Goal: Task Accomplishment & Management: Manage account settings

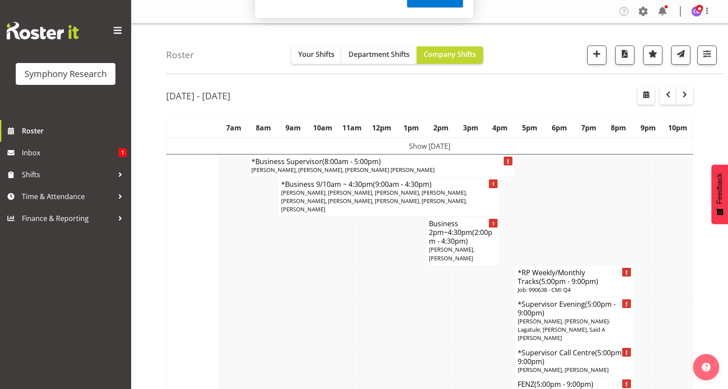
click at [706, 55] on div "Subscribe to our notifications for the latest news and updates. You can disable…" at bounding box center [364, 39] width 728 height 78
click at [706, 52] on div "Subscribe to our notifications for the latest news and updates. You can disable…" at bounding box center [364, 39] width 728 height 78
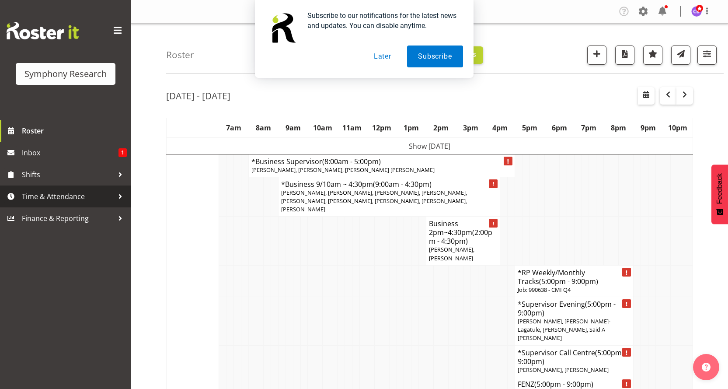
click at [66, 195] on span "Time & Attendance" at bounding box center [68, 196] width 92 height 13
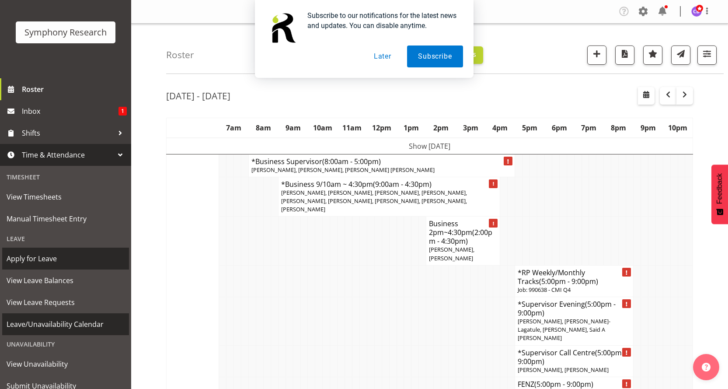
scroll to position [73, 0]
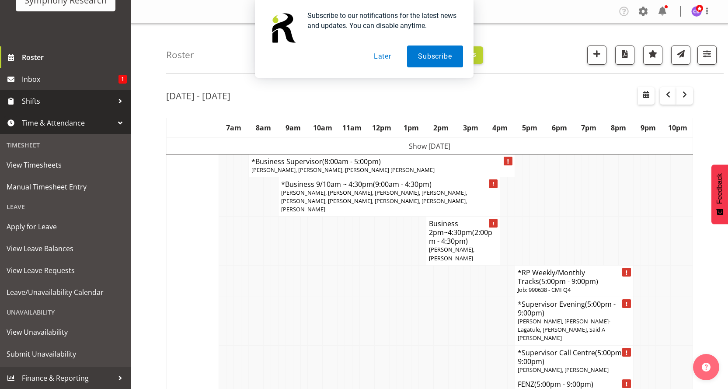
click at [114, 99] on div at bounding box center [120, 100] width 13 height 13
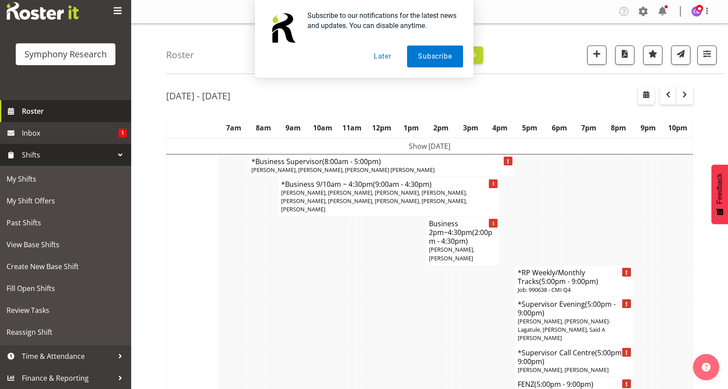
scroll to position [20, 0]
click at [40, 109] on span "Roster" at bounding box center [74, 111] width 105 height 13
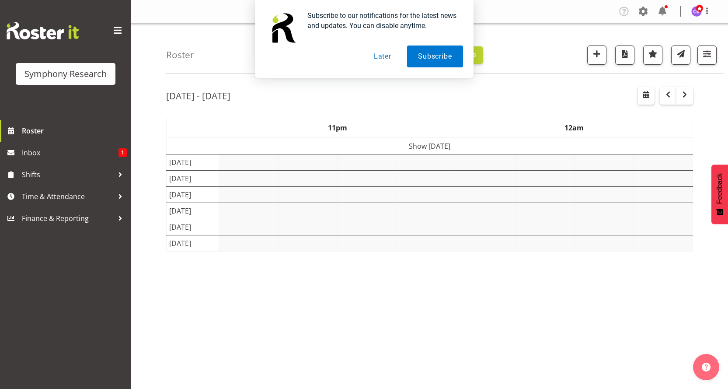
click at [707, 54] on div "Subscribe to our notifications for the latest news and updates. You can disable…" at bounding box center [364, 39] width 728 height 78
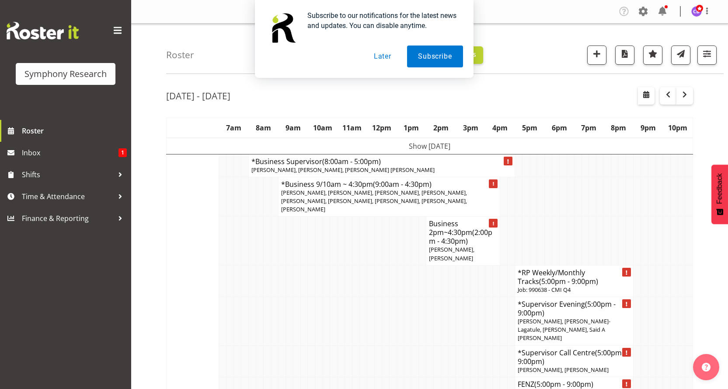
click at [707, 54] on div "Subscribe to our notifications for the latest news and updates. You can disable…" at bounding box center [364, 39] width 728 height 78
click at [706, 53] on div "Subscribe to our notifications for the latest news and updates. You can disable…" at bounding box center [364, 39] width 728 height 78
click at [643, 10] on div "Subscribe to our notifications for the latest news and updates. You can disable…" at bounding box center [364, 39] width 728 height 78
click at [389, 57] on button "Later" at bounding box center [382, 56] width 39 height 22
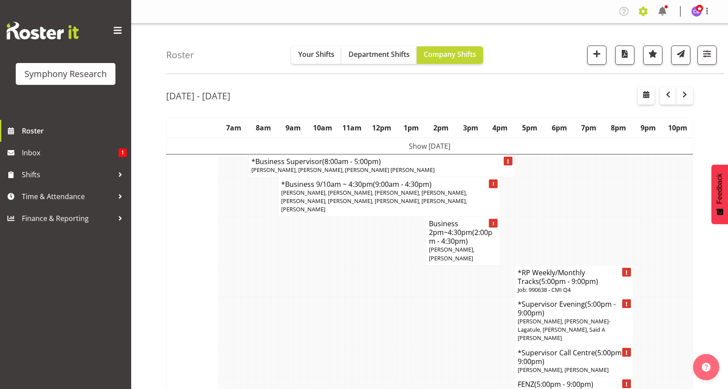
click at [644, 10] on span at bounding box center [643, 11] width 14 height 14
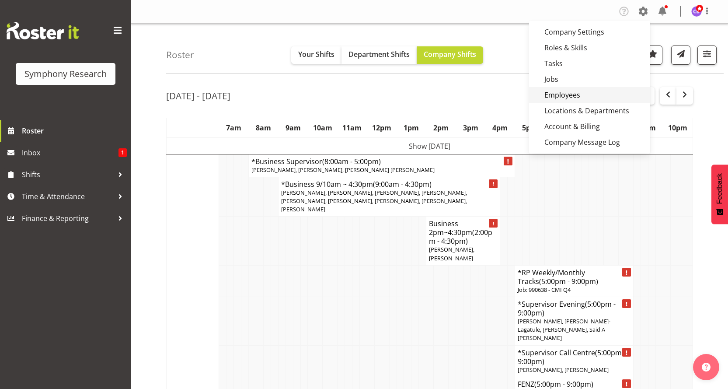
click at [581, 93] on link "Employees" at bounding box center [589, 95] width 121 height 16
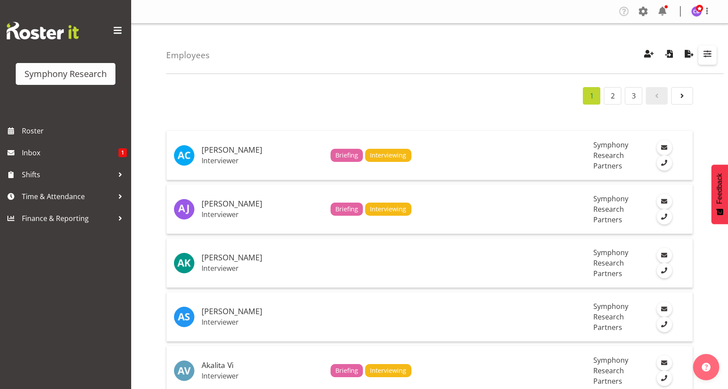
click at [709, 53] on span "button" at bounding box center [707, 53] width 11 height 11
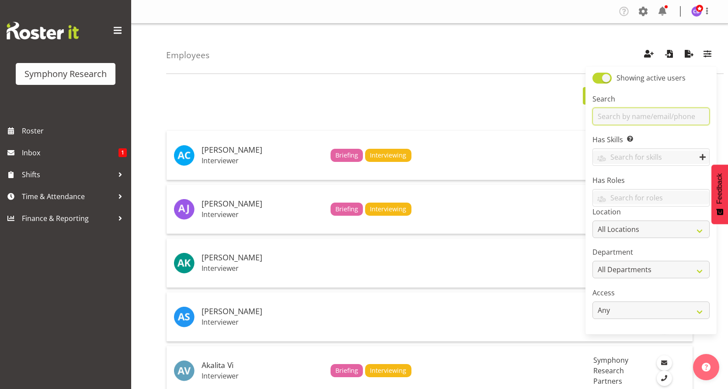
click at [632, 115] on input "text" at bounding box center [650, 116] width 117 height 17
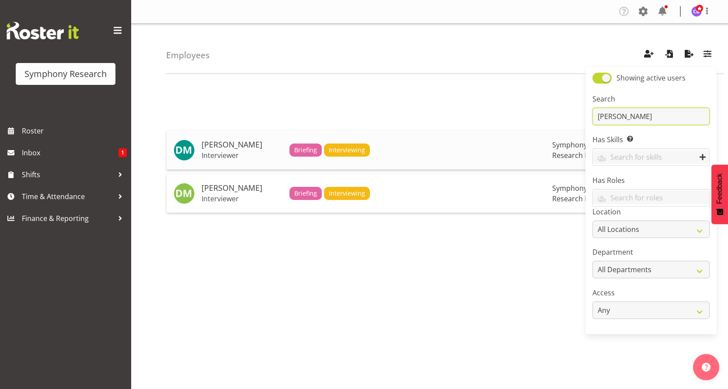
type input "denis"
click at [342, 147] on span "Interviewing" at bounding box center [347, 150] width 36 height 10
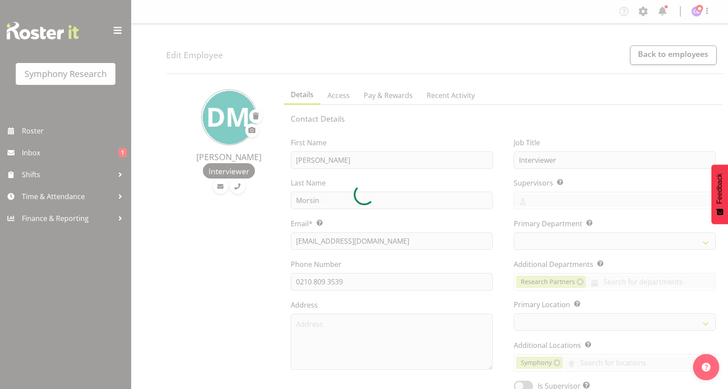
select select "TimelineWeek"
select select
select select "39"
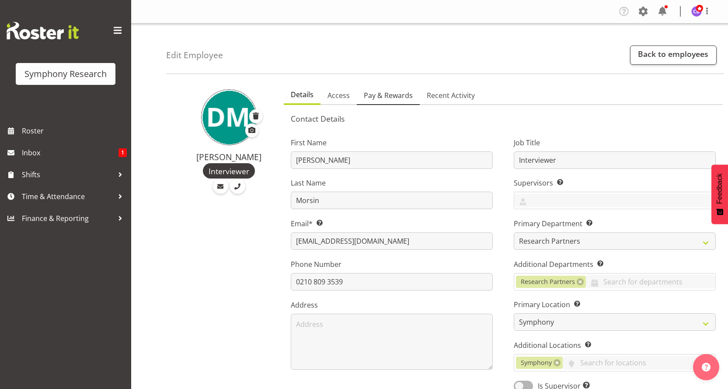
click at [387, 94] on span "Pay & Rewards" at bounding box center [388, 95] width 49 height 10
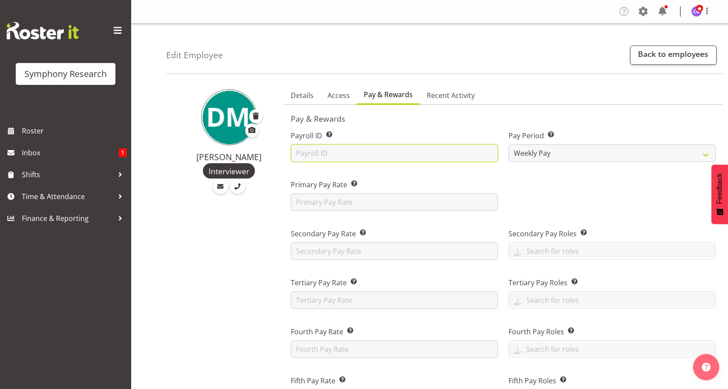
click at [397, 153] on input "text" at bounding box center [394, 152] width 207 height 17
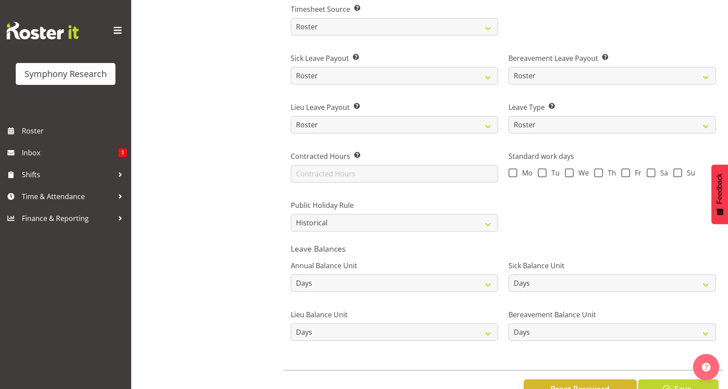
scroll to position [597, 0]
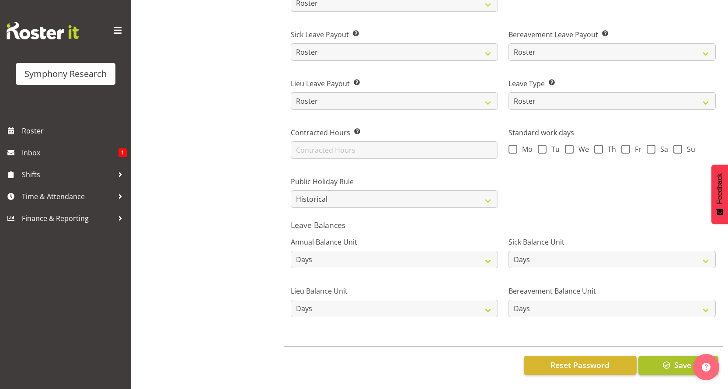
type input "1617"
click at [668, 359] on span "button" at bounding box center [666, 364] width 11 height 11
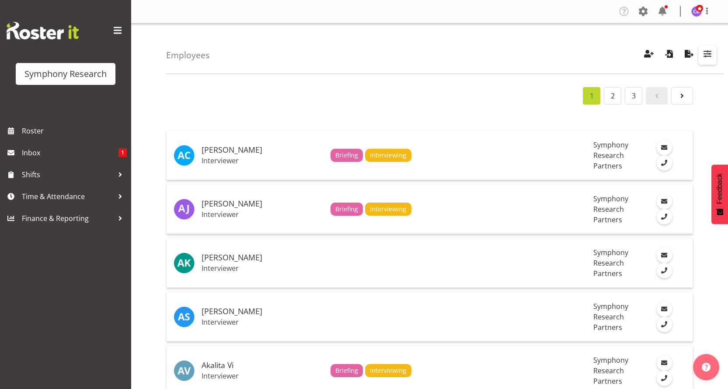
click at [707, 54] on span "button" at bounding box center [707, 53] width 11 height 11
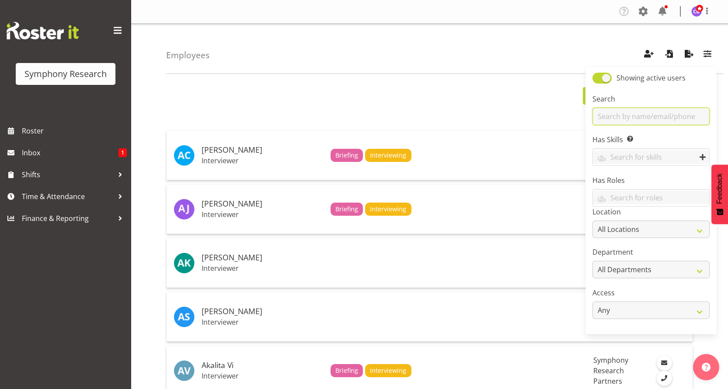
click at [641, 115] on input "text" at bounding box center [650, 116] width 117 height 17
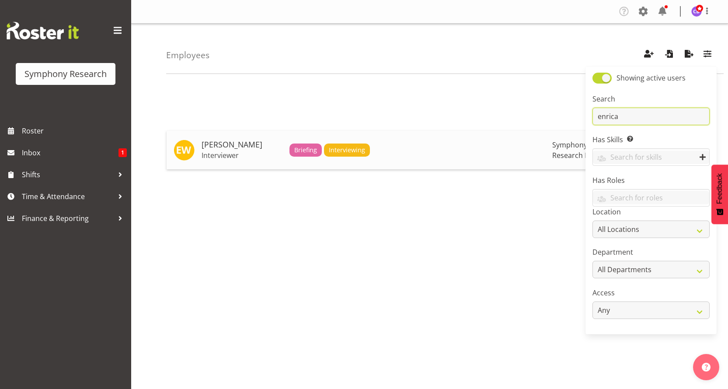
type input "enrica"
click at [333, 146] on span "Interviewing" at bounding box center [347, 150] width 36 height 10
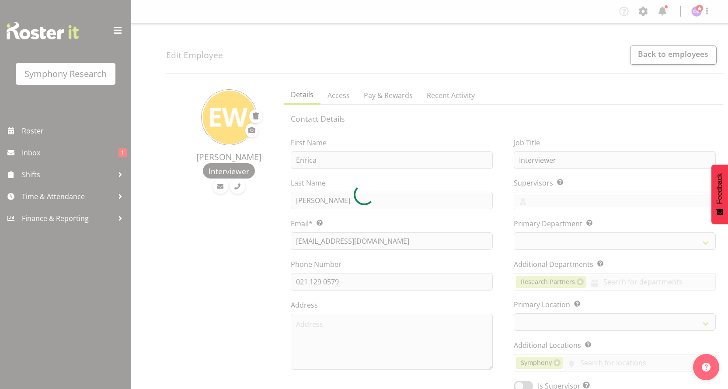
select select "TimelineWeek"
select select "39"
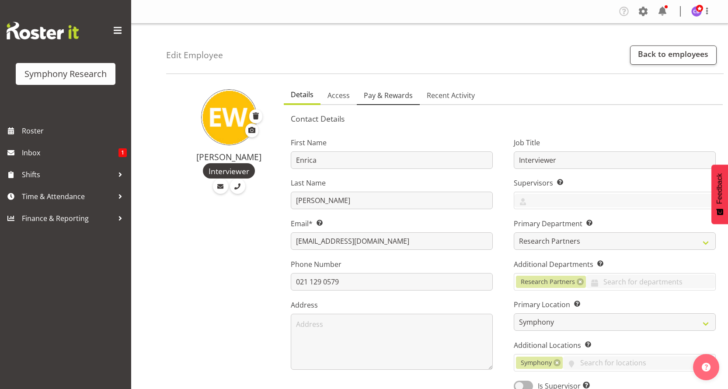
click at [396, 94] on span "Pay & Rewards" at bounding box center [388, 95] width 49 height 10
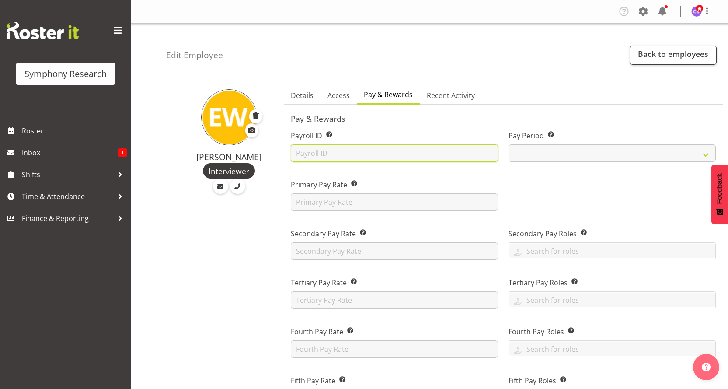
click at [336, 150] on input "text" at bounding box center [394, 152] width 207 height 17
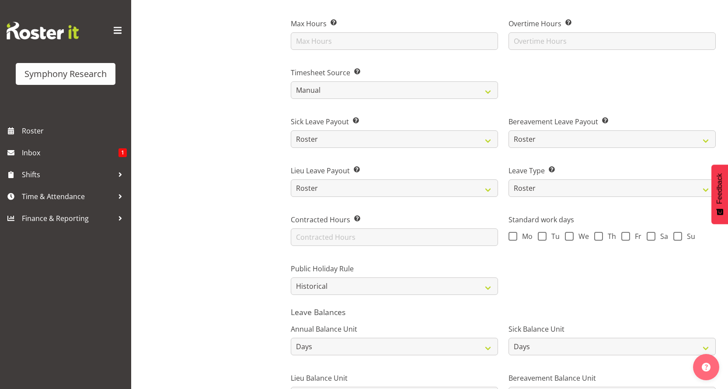
scroll to position [592, 0]
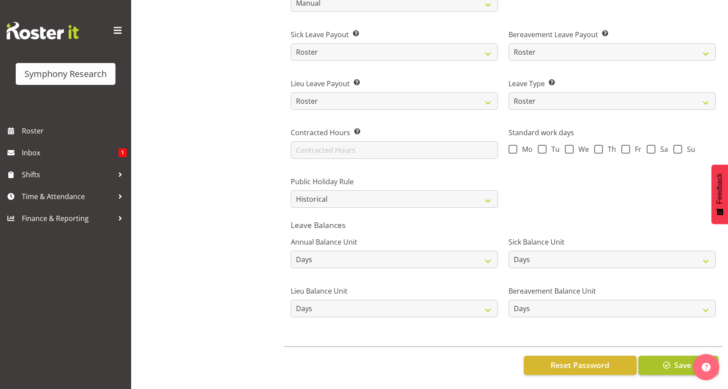
type input "1618"
click at [675, 362] on span "Save" at bounding box center [682, 364] width 17 height 11
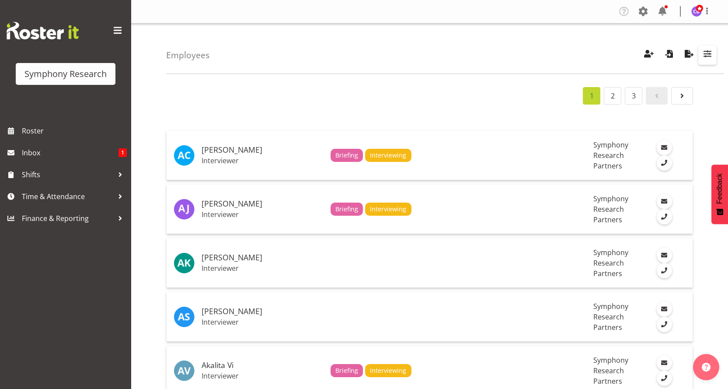
click at [709, 53] on span "button" at bounding box center [707, 53] width 11 height 11
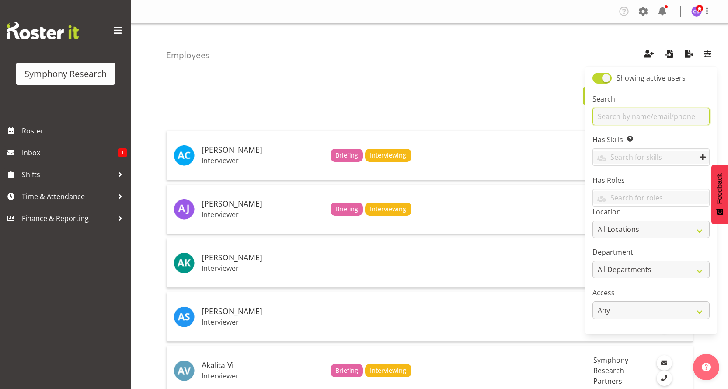
click at [624, 119] on input "text" at bounding box center [650, 116] width 117 height 17
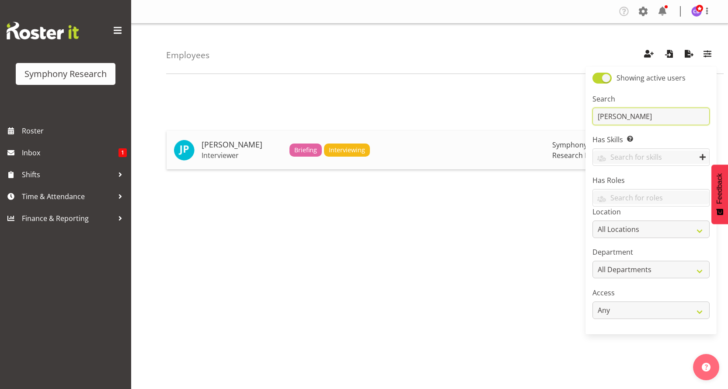
type input "[PERSON_NAME]"
click at [338, 150] on span "Interviewing" at bounding box center [347, 150] width 36 height 10
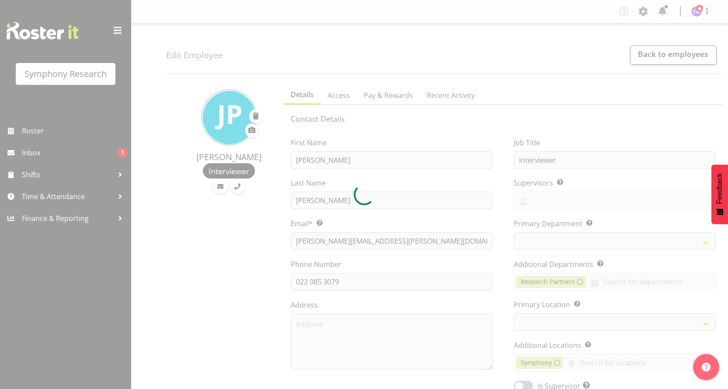
select select "TimelineWeek"
select select "39"
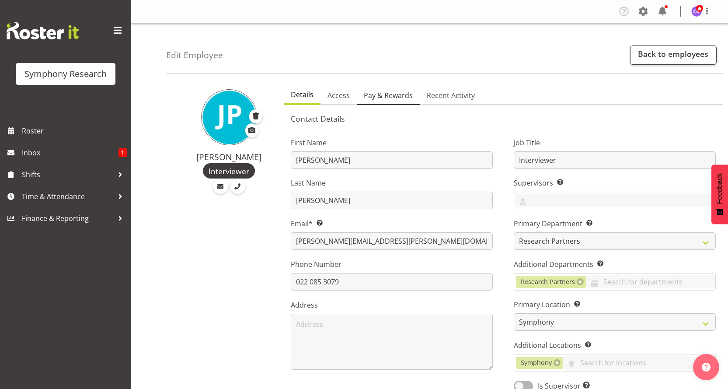
click at [401, 94] on span "Pay & Rewards" at bounding box center [388, 95] width 49 height 10
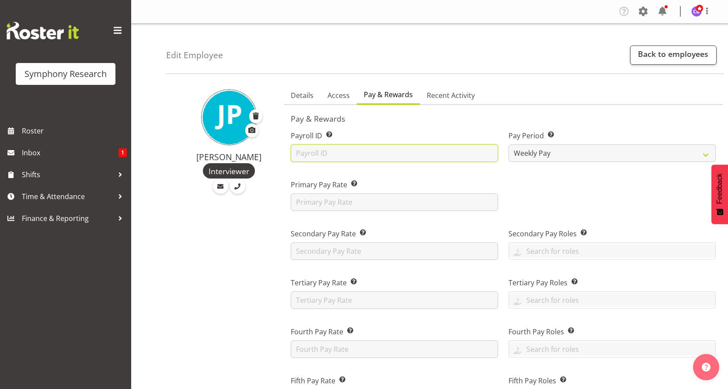
click at [314, 153] on input "text" at bounding box center [394, 152] width 207 height 17
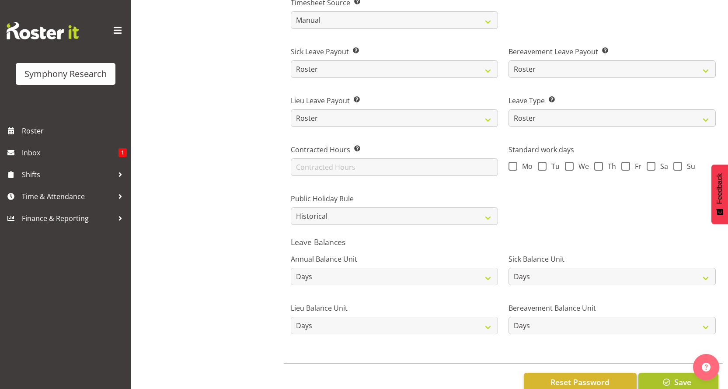
scroll to position [592, 0]
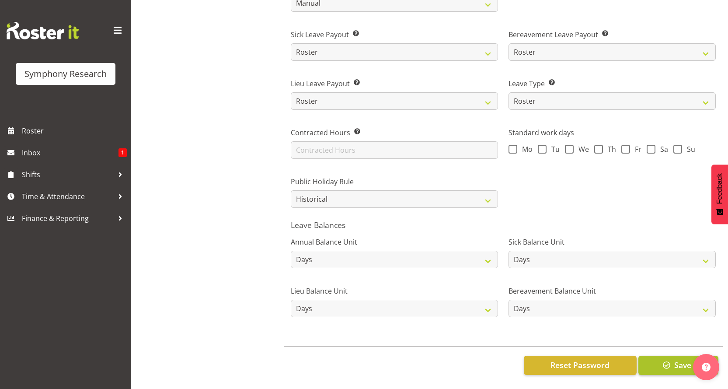
type input "1619"
drag, startPoint x: 673, startPoint y: 359, endPoint x: 661, endPoint y: 362, distance: 12.4
click at [673, 361] on button "Save" at bounding box center [678, 364] width 80 height 19
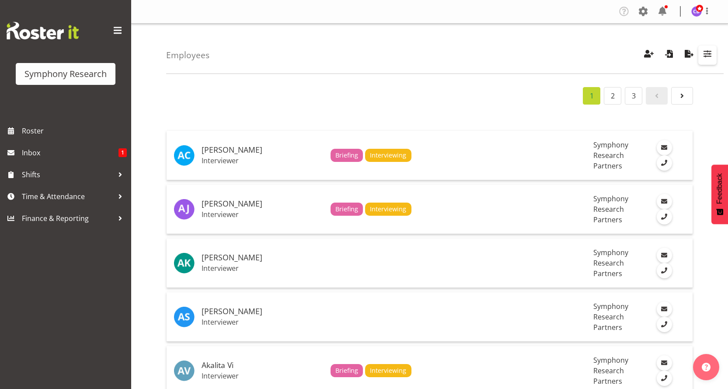
click at [709, 52] on span "button" at bounding box center [707, 53] width 11 height 11
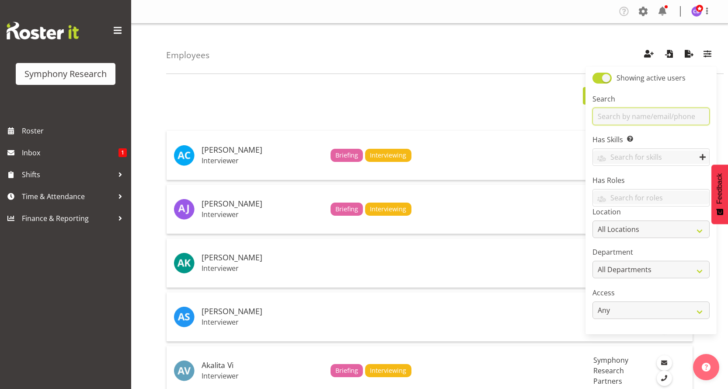
click at [616, 117] on input "text" at bounding box center [650, 116] width 117 height 17
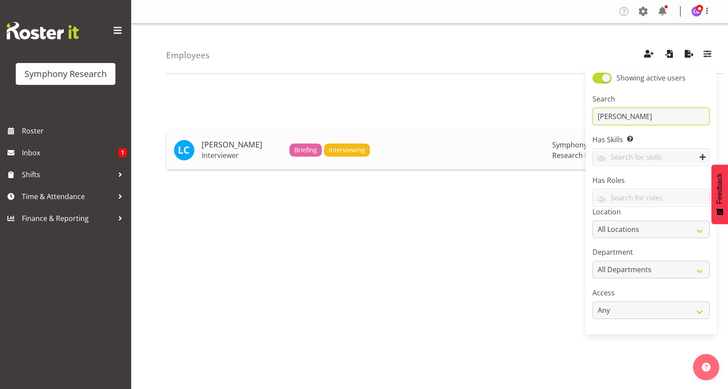
type input "lindsay"
click at [344, 150] on span "Interviewing" at bounding box center [347, 150] width 36 height 10
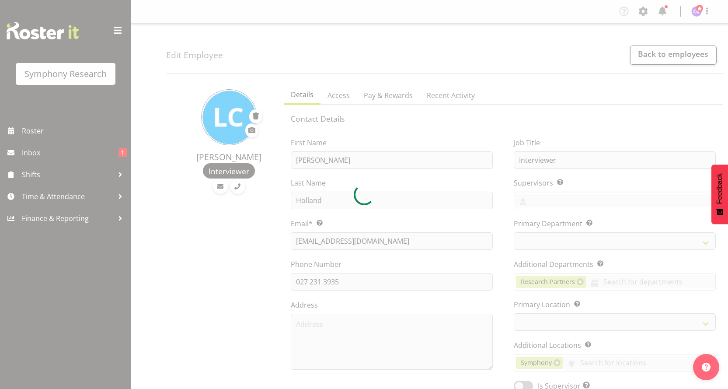
select select "TimelineWeek"
select select
select select "39"
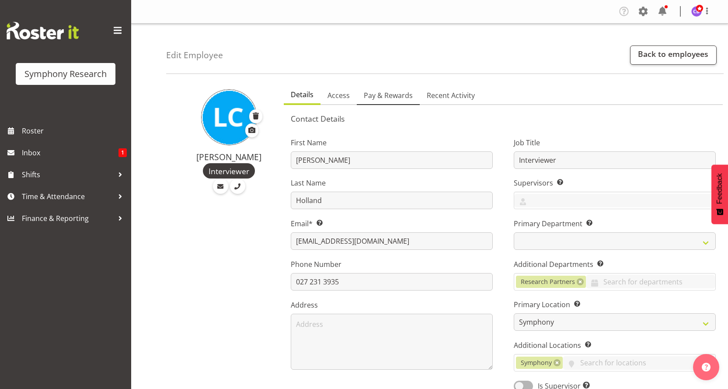
click at [396, 96] on span "Pay & Rewards" at bounding box center [388, 95] width 49 height 10
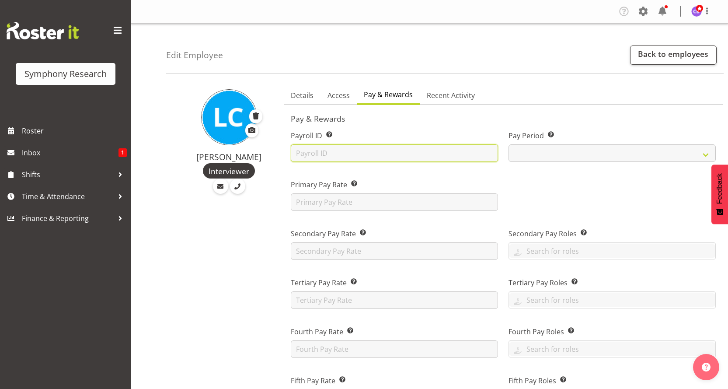
click at [317, 152] on input "text" at bounding box center [394, 152] width 207 height 17
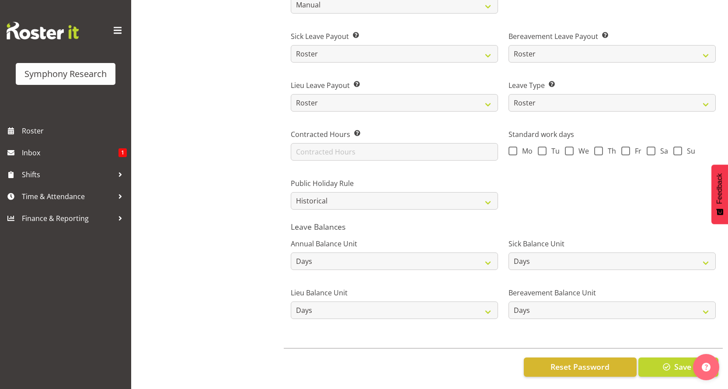
scroll to position [592, 0]
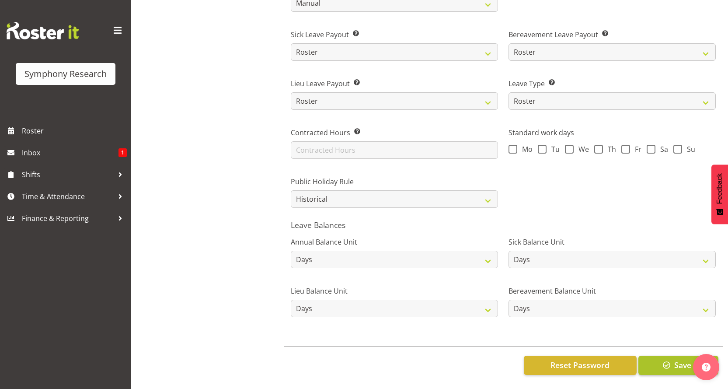
type input "1620"
click at [681, 359] on span "Save" at bounding box center [682, 364] width 17 height 11
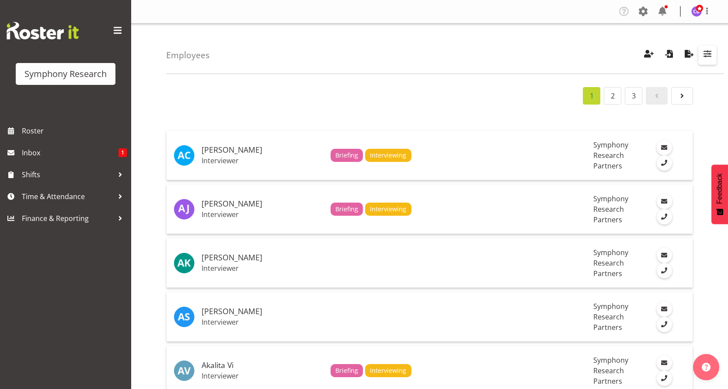
click at [705, 53] on span "button" at bounding box center [707, 53] width 11 height 11
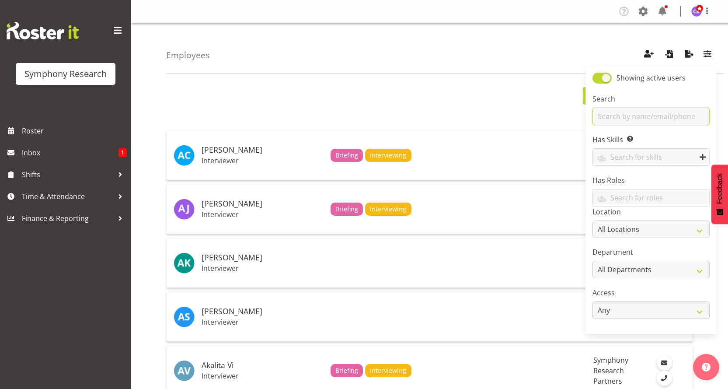
click at [616, 111] on input "text" at bounding box center [650, 116] width 117 height 17
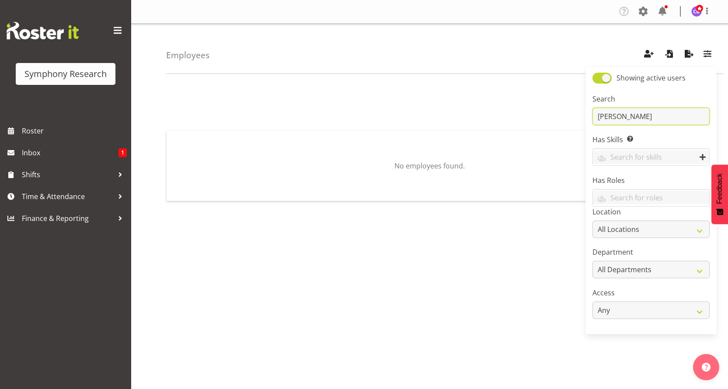
drag, startPoint x: 624, startPoint y: 116, endPoint x: 500, endPoint y: 142, distance: 127.3
click at [533, 108] on div "Employees Showing active users Search [PERSON_NAME] Has Skills Enter any skills…" at bounding box center [429, 227] width 597 height 407
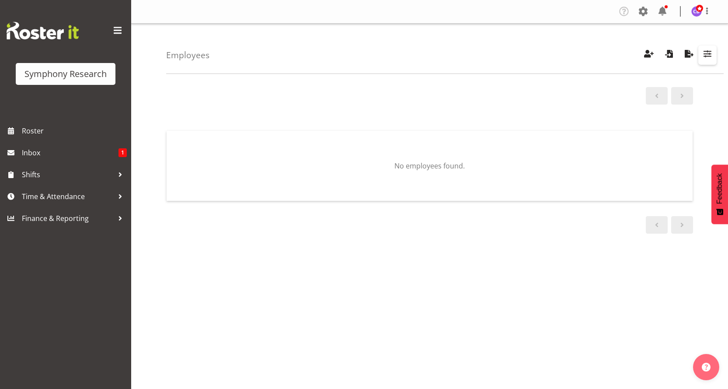
click at [706, 52] on span "button" at bounding box center [707, 53] width 11 height 11
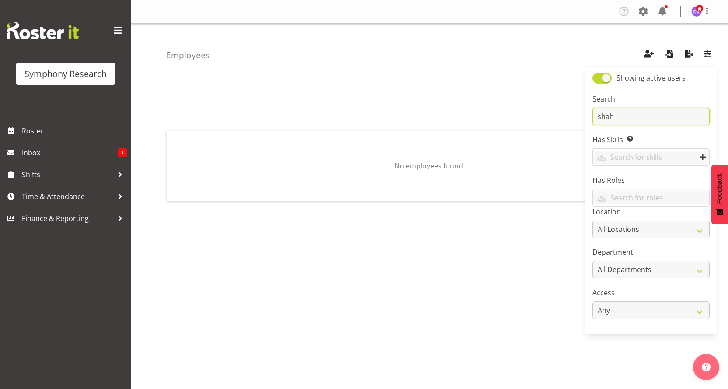
drag, startPoint x: 629, startPoint y: 114, endPoint x: 544, endPoint y: 86, distance: 89.5
click at [543, 95] on div "Employees Showing active users Search shah Has Skills Enter any skills required…" at bounding box center [429, 227] width 597 height 407
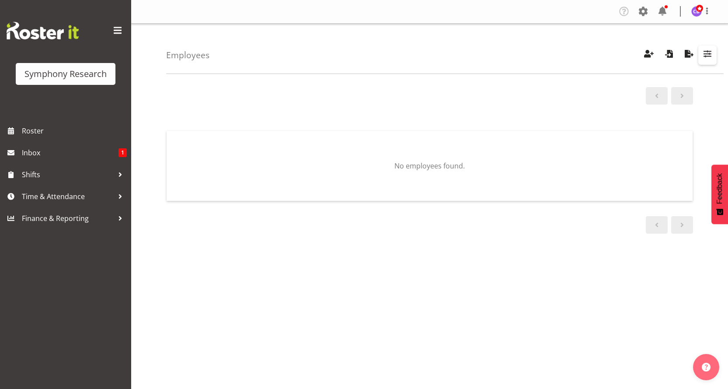
click at [708, 53] on span "button" at bounding box center [707, 53] width 11 height 11
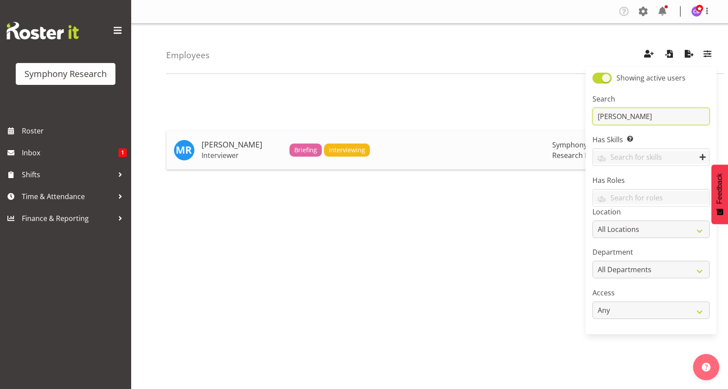
type input "[PERSON_NAME]"
click at [356, 149] on span "Interviewing" at bounding box center [347, 150] width 36 height 10
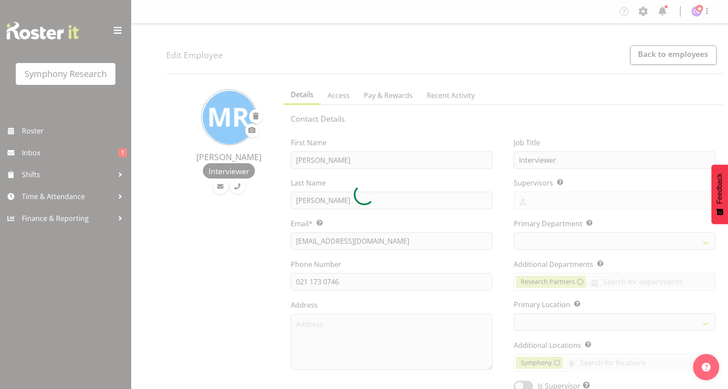
select select "TimelineWeek"
select select "39"
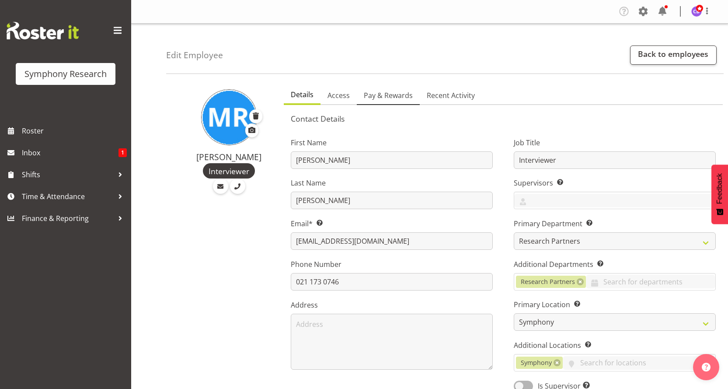
click at [397, 96] on span "Pay & Rewards" at bounding box center [388, 95] width 49 height 10
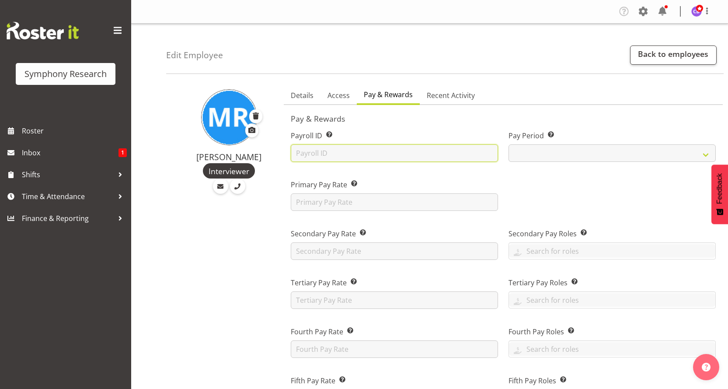
drag, startPoint x: 371, startPoint y: 152, endPoint x: 380, endPoint y: 151, distance: 9.7
click at [371, 152] on input "text" at bounding box center [394, 152] width 207 height 17
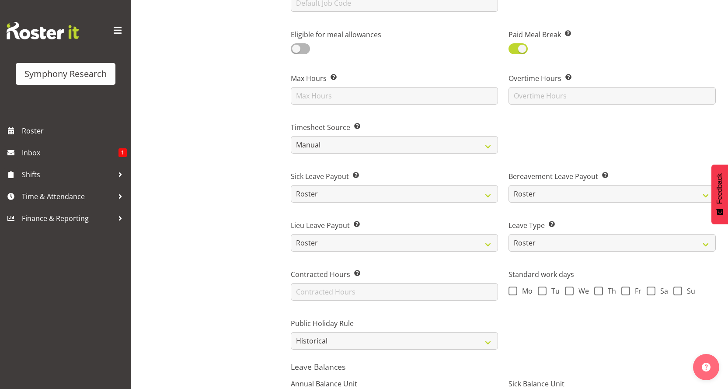
scroll to position [592, 0]
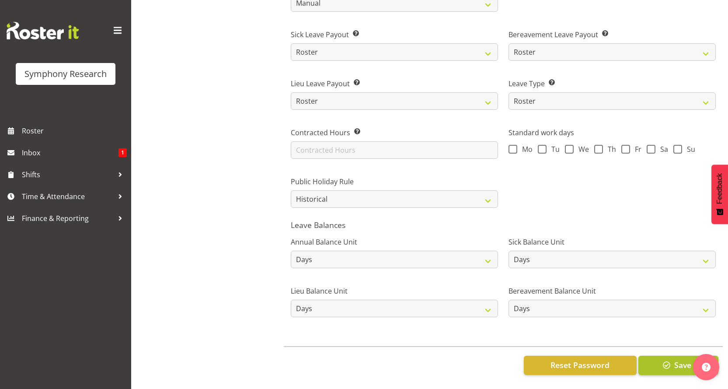
type input "1622"
click at [664, 360] on span "button" at bounding box center [666, 364] width 11 height 11
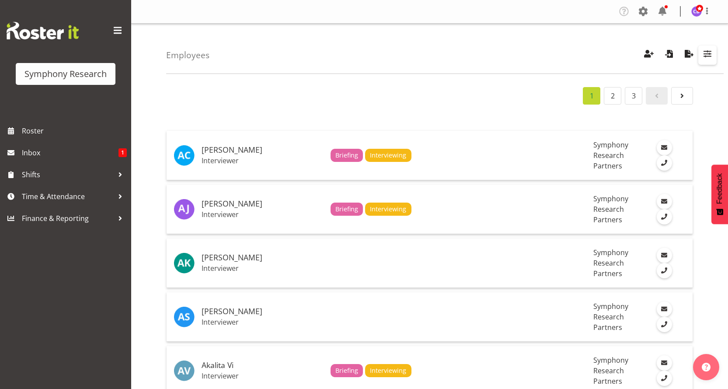
click at [707, 57] on span "button" at bounding box center [707, 53] width 11 height 11
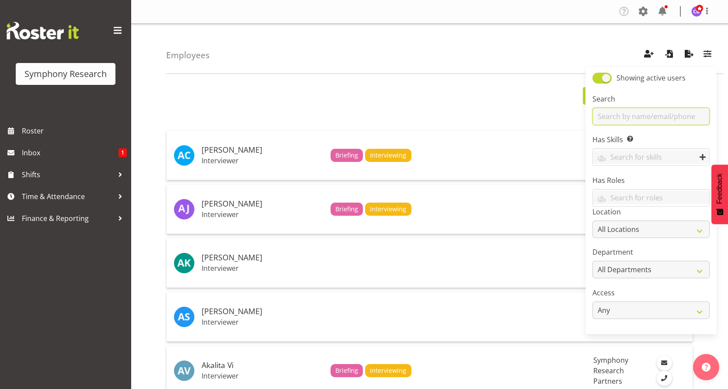
drag, startPoint x: 633, startPoint y: 115, endPoint x: 630, endPoint y: 118, distance: 4.7
click at [633, 115] on input "text" at bounding box center [650, 116] width 117 height 17
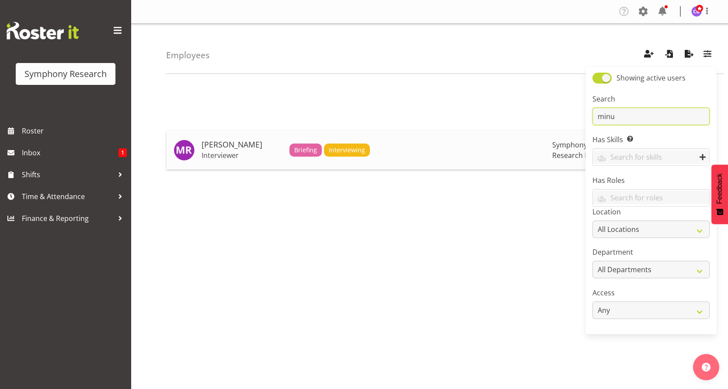
type input "minu"
click at [332, 149] on span "Interviewing" at bounding box center [347, 150] width 36 height 10
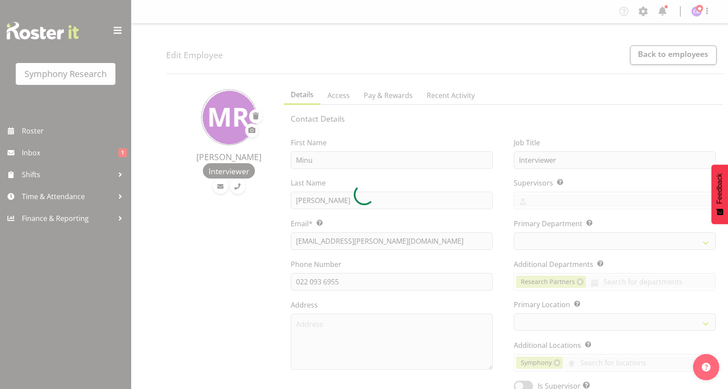
select select "TimelineWeek"
select select "39"
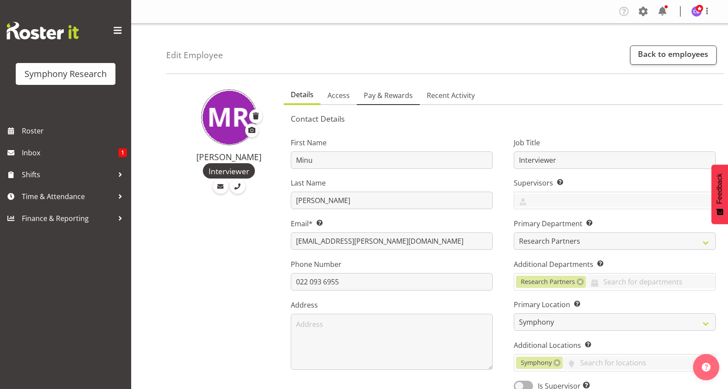
click at [395, 94] on span "Pay & Rewards" at bounding box center [388, 95] width 49 height 10
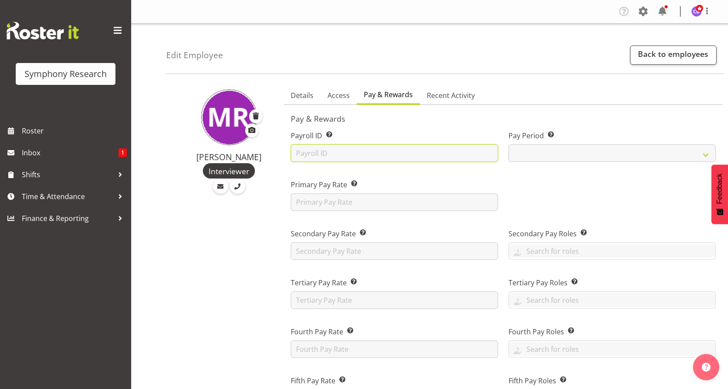
click at [351, 146] on input "text" at bounding box center [394, 152] width 207 height 17
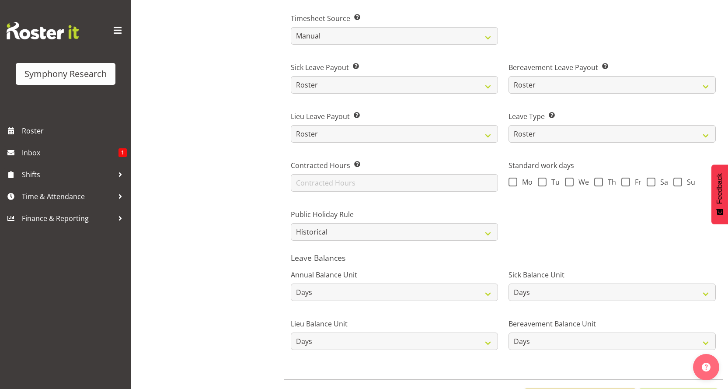
scroll to position [592, 0]
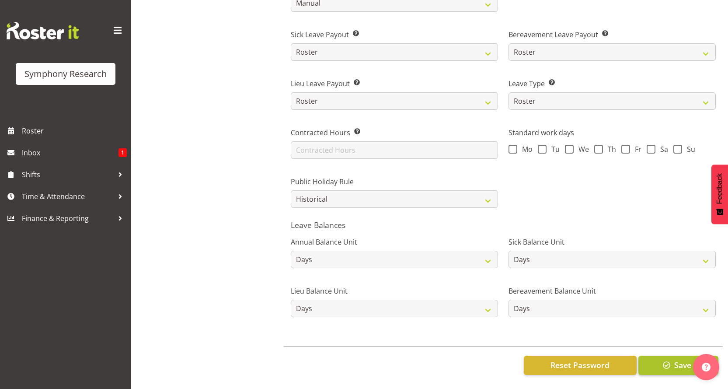
type input "1623"
click at [663, 359] on span "button" at bounding box center [666, 364] width 11 height 11
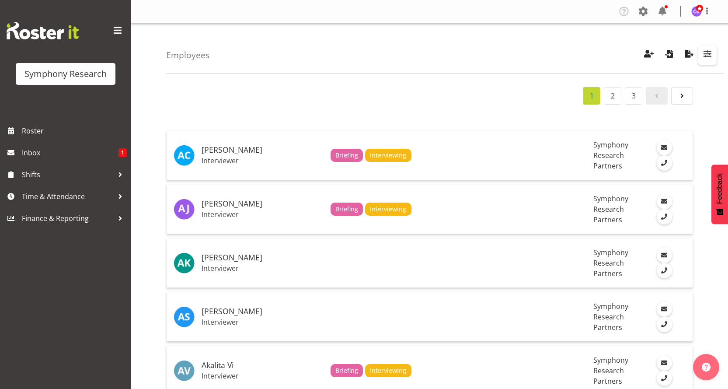
click at [707, 54] on span "button" at bounding box center [707, 53] width 11 height 11
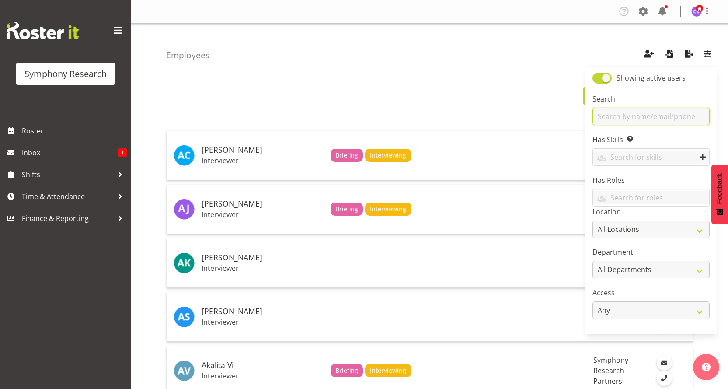
click at [634, 118] on input "text" at bounding box center [650, 116] width 117 height 17
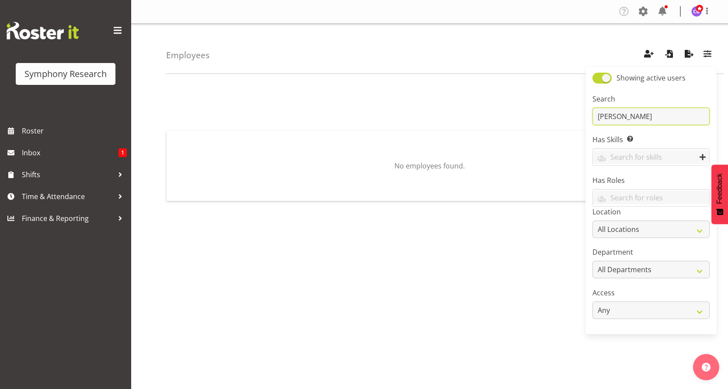
drag, startPoint x: 636, startPoint y: 116, endPoint x: 537, endPoint y: 113, distance: 99.7
click at [547, 113] on div "Employees Showing active users Search samuel Has Skills Enter any skills requir…" at bounding box center [429, 227] width 597 height 407
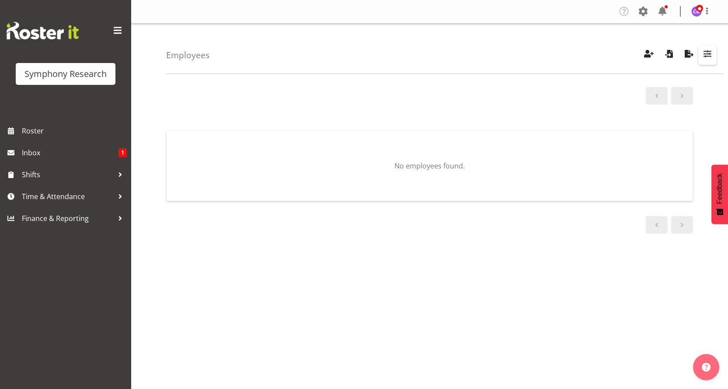
click at [710, 53] on span "button" at bounding box center [707, 53] width 11 height 11
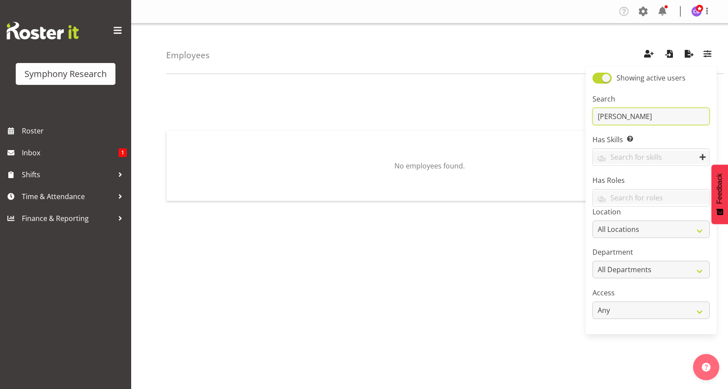
click at [621, 119] on input "samuel" at bounding box center [650, 116] width 117 height 17
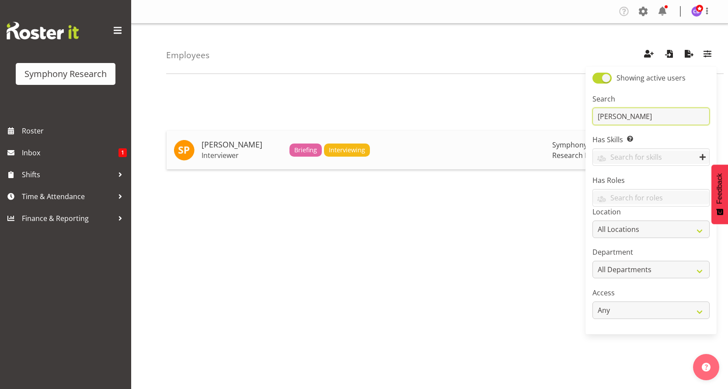
type input "parson"
click at [346, 150] on span "Interviewing" at bounding box center [347, 150] width 36 height 10
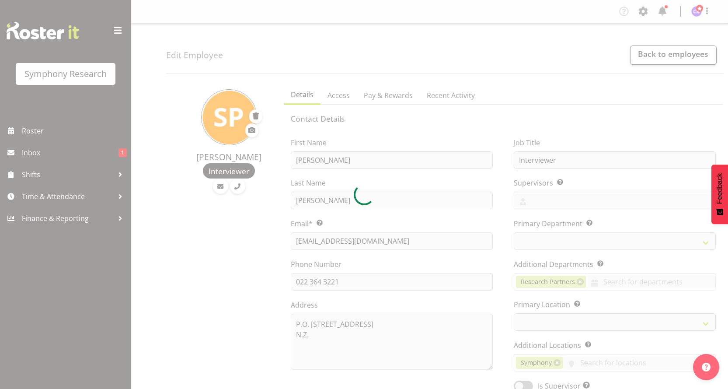
select select "TimelineWeekAdvanced"
select select "39"
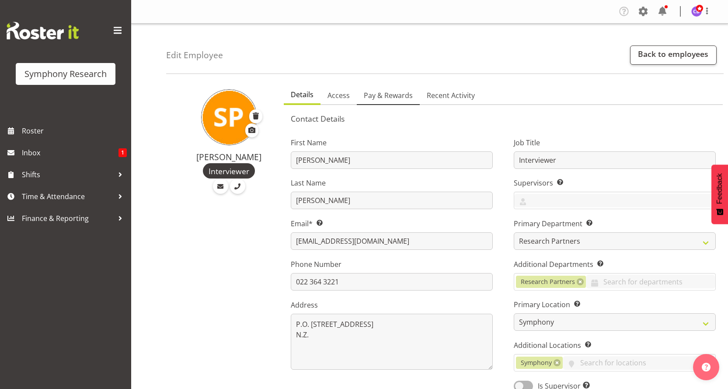
click at [396, 96] on span "Pay & Rewards" at bounding box center [388, 95] width 49 height 10
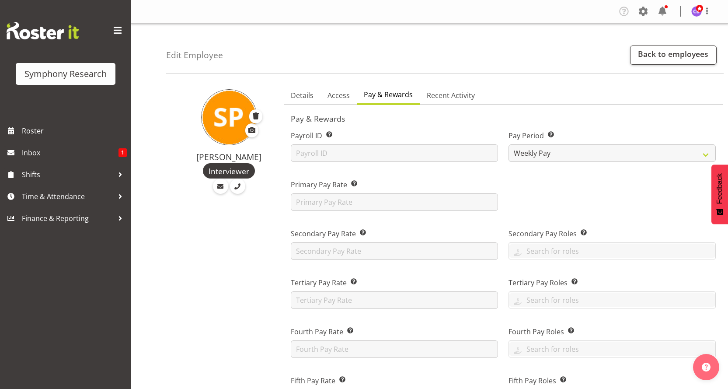
click at [391, 91] on span "Pay & Rewards" at bounding box center [388, 94] width 49 height 10
click at [361, 155] on input "text" at bounding box center [394, 152] width 207 height 17
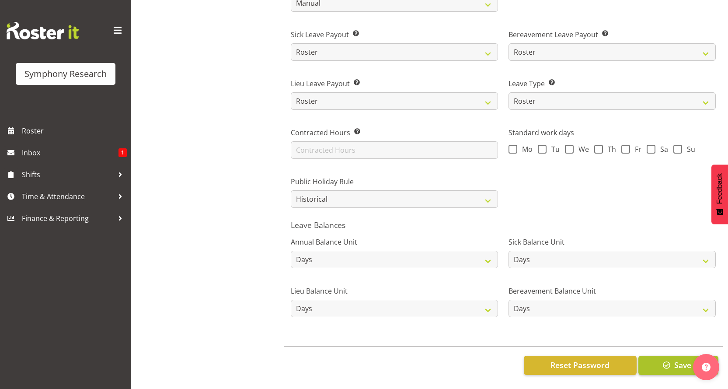
scroll to position [592, 0]
type input "1624"
click at [672, 359] on span "button" at bounding box center [666, 364] width 11 height 11
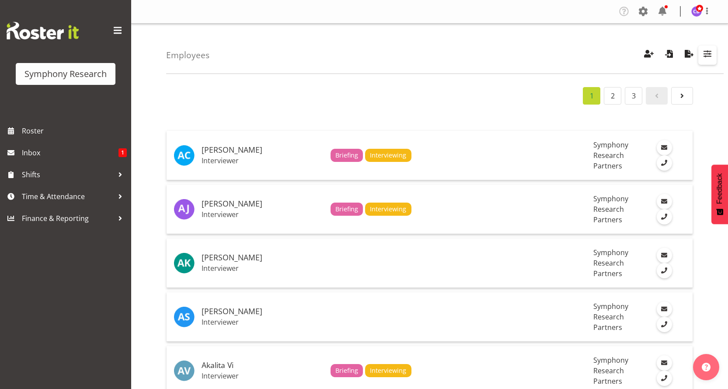
click at [705, 50] on span "button" at bounding box center [707, 53] width 11 height 11
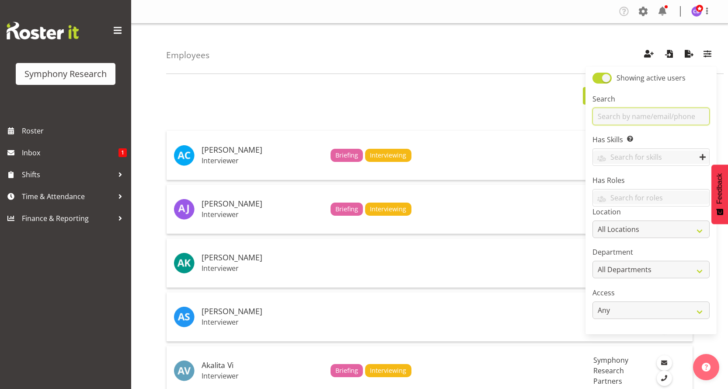
click at [603, 116] on input "text" at bounding box center [650, 116] width 117 height 17
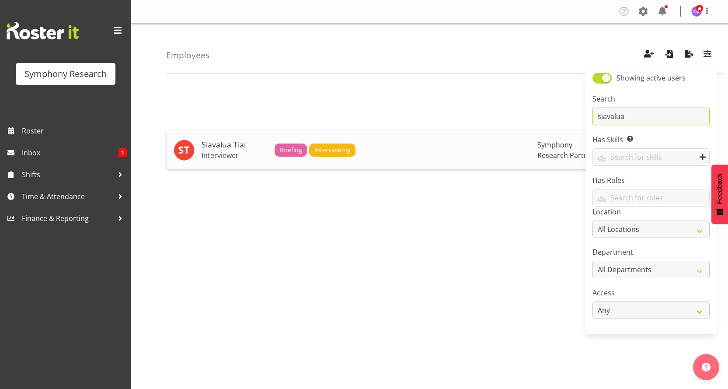
type input "siavalua"
click at [342, 149] on span "Interviewing" at bounding box center [332, 150] width 36 height 10
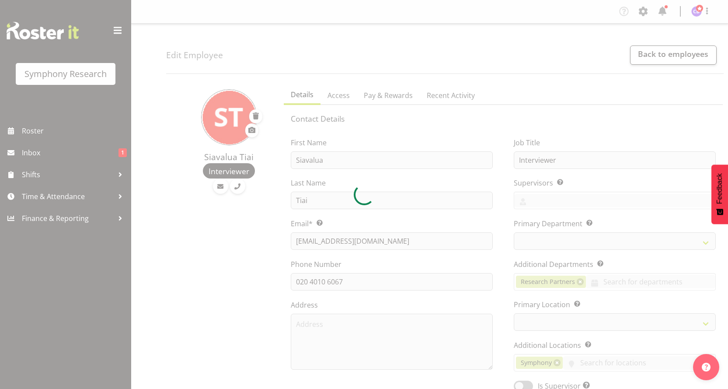
select select "TimelineWeek"
select select
select select "39"
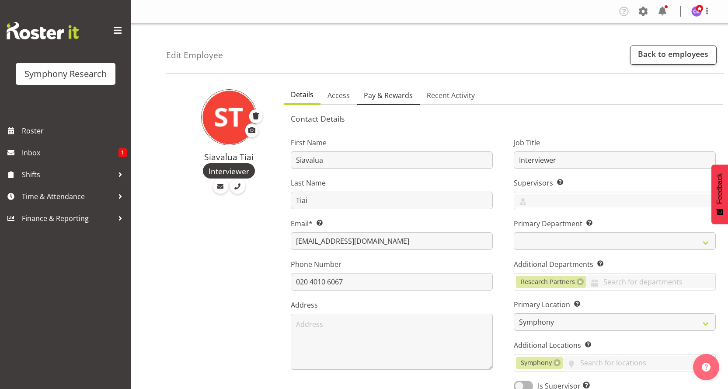
click at [394, 94] on span "Pay & Rewards" at bounding box center [388, 95] width 49 height 10
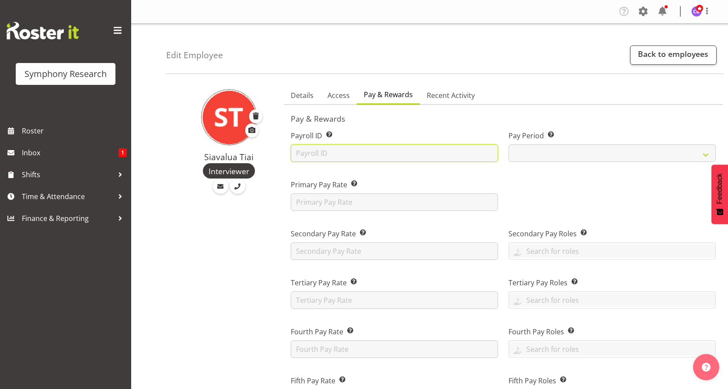
click at [316, 151] on input "text" at bounding box center [394, 152] width 207 height 17
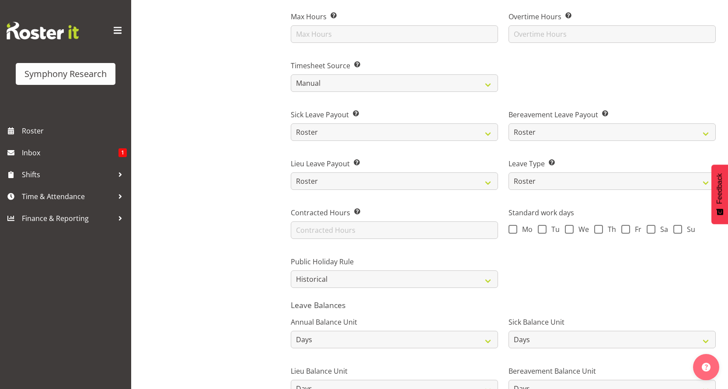
scroll to position [592, 0]
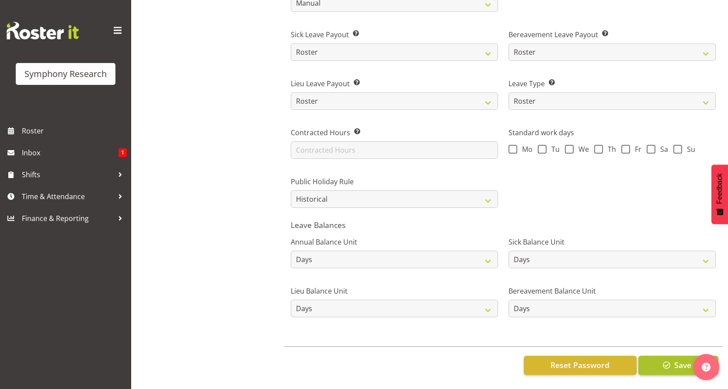
type input "1625"
drag, startPoint x: 670, startPoint y: 357, endPoint x: 675, endPoint y: 354, distance: 5.3
click at [671, 359] on span "button" at bounding box center [666, 364] width 11 height 11
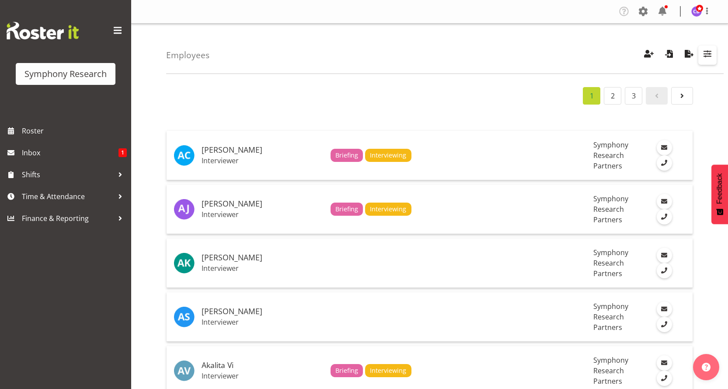
click at [705, 53] on span "button" at bounding box center [707, 53] width 11 height 11
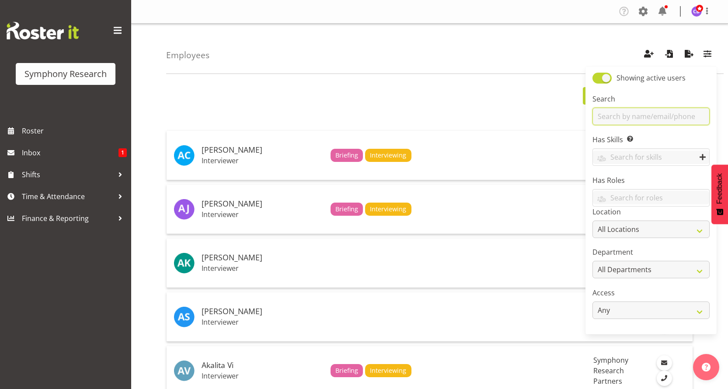
click at [605, 119] on input "text" at bounding box center [650, 116] width 117 height 17
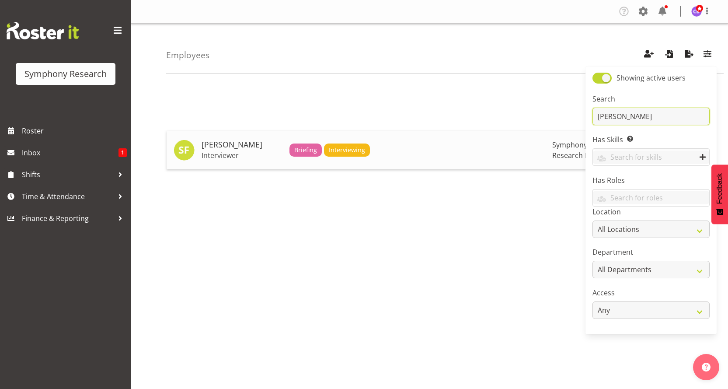
type input "[PERSON_NAME]"
click at [330, 150] on span "Interviewing" at bounding box center [347, 150] width 36 height 10
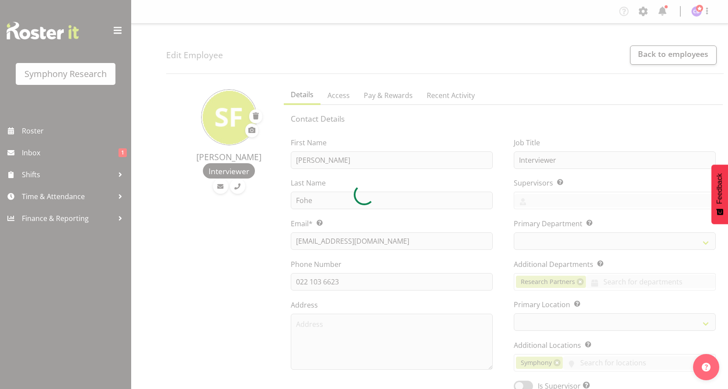
select select "TimelineWeek"
select select "39"
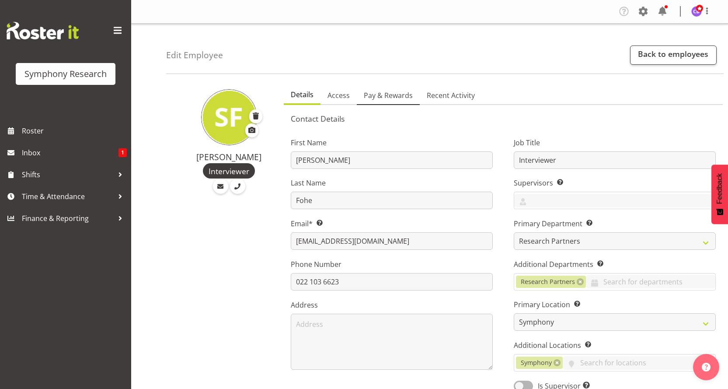
click at [394, 95] on span "Pay & Rewards" at bounding box center [388, 95] width 49 height 10
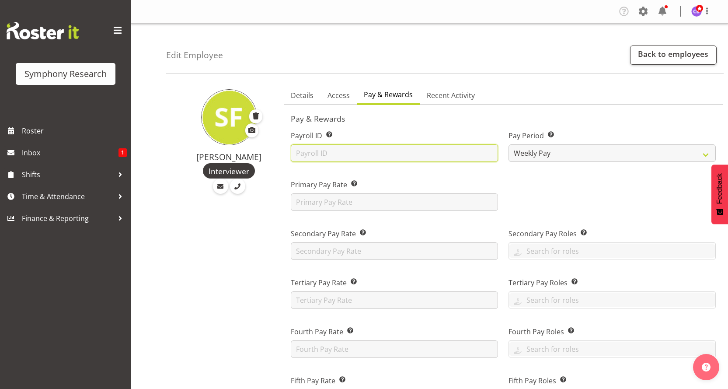
drag, startPoint x: 299, startPoint y: 150, endPoint x: 303, endPoint y: 144, distance: 7.3
click at [299, 150] on input "text" at bounding box center [394, 152] width 207 height 17
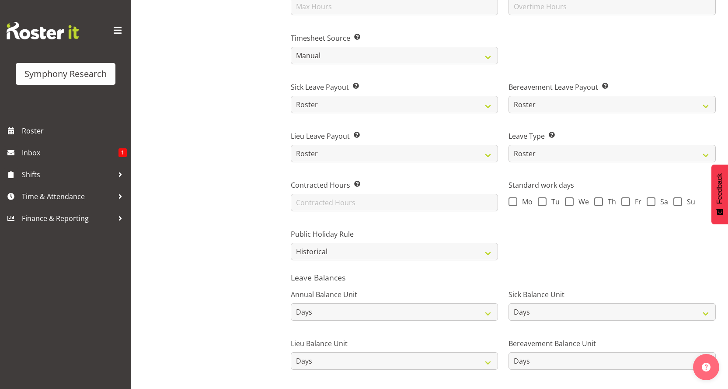
scroll to position [592, 0]
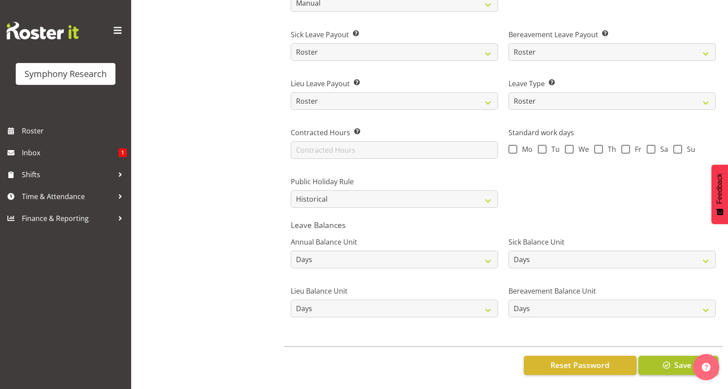
type input "1626"
click at [663, 359] on span "button" at bounding box center [666, 364] width 11 height 11
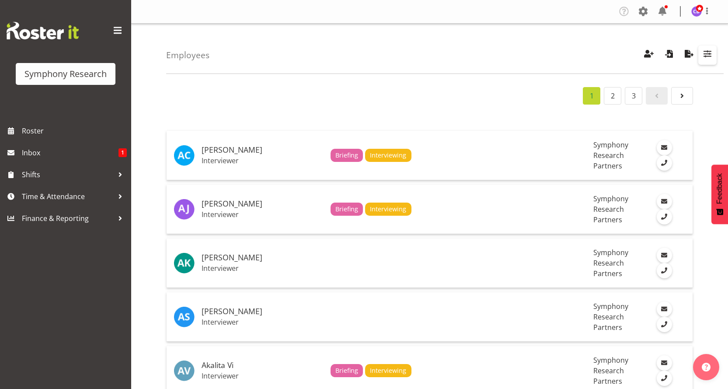
click at [707, 53] on span "button" at bounding box center [707, 53] width 11 height 11
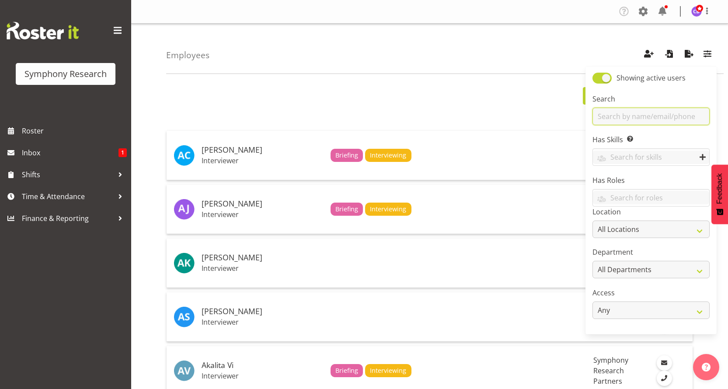
click at [614, 116] on input "text" at bounding box center [650, 116] width 117 height 17
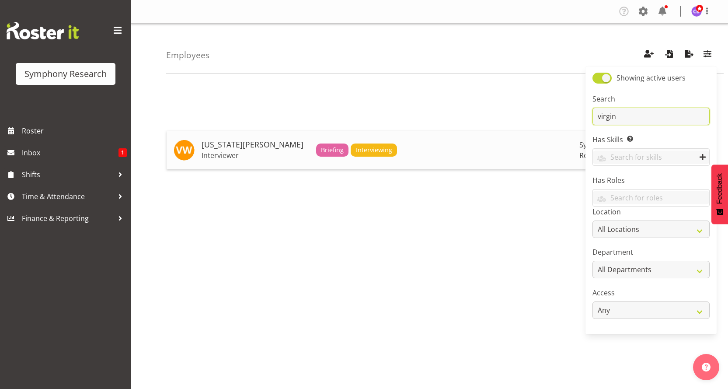
type input "virgin"
click at [356, 150] on span "Interviewing" at bounding box center [374, 150] width 36 height 10
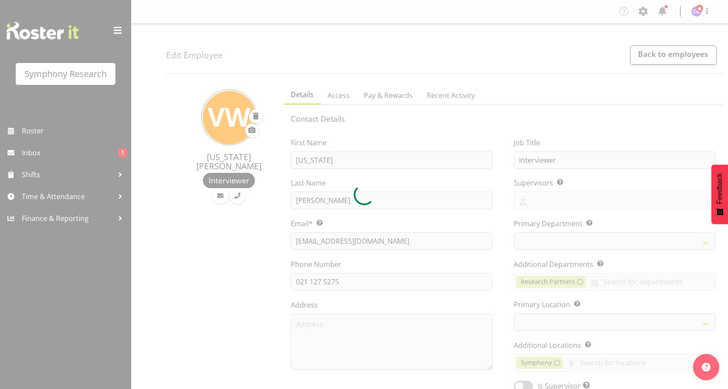
select select "TimelineWeek"
select select "39"
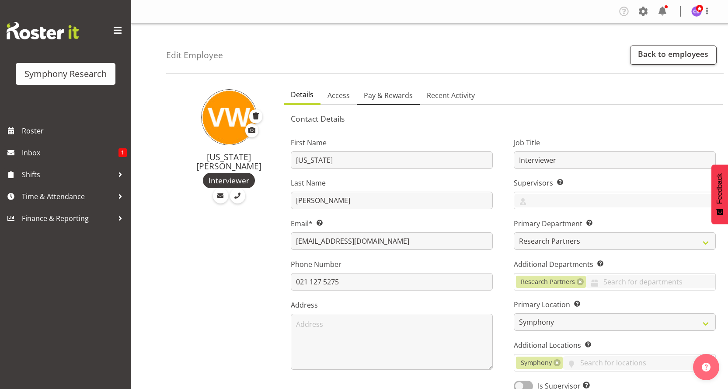
click at [397, 94] on span "Pay & Rewards" at bounding box center [388, 95] width 49 height 10
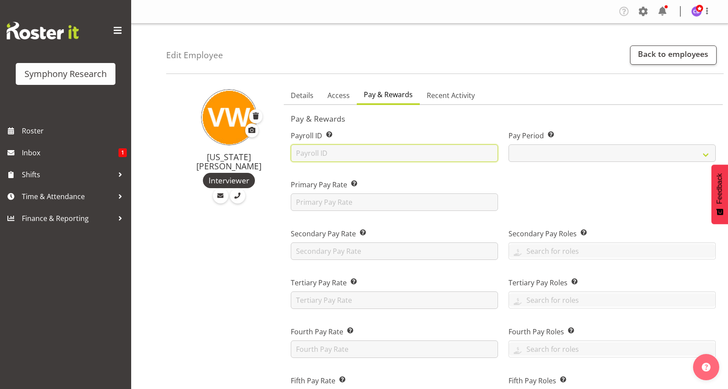
click at [333, 152] on input "text" at bounding box center [394, 152] width 207 height 17
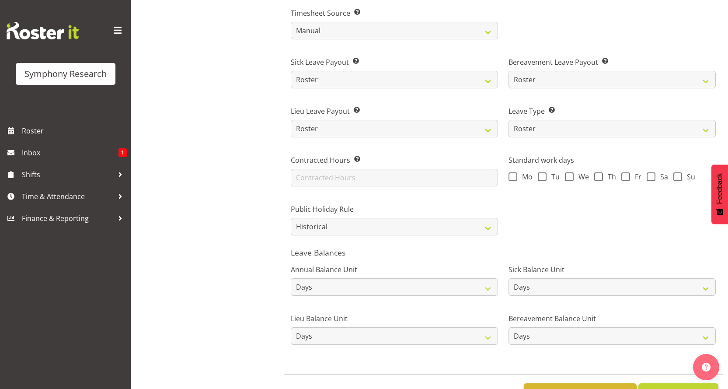
scroll to position [592, 0]
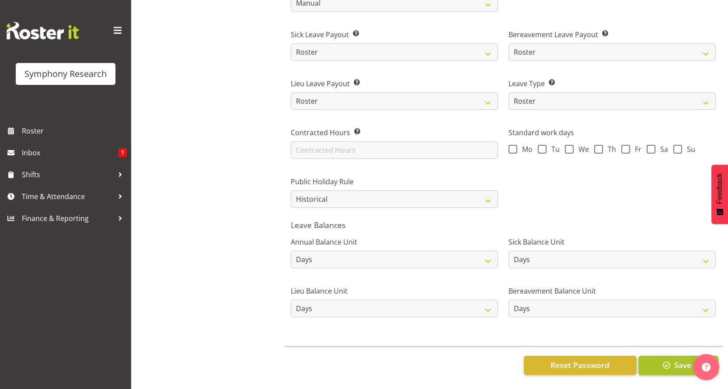
type input "1627"
drag, startPoint x: 663, startPoint y: 366, endPoint x: 656, endPoint y: 357, distance: 11.2
click at [656, 358] on button "Save" at bounding box center [678, 364] width 80 height 19
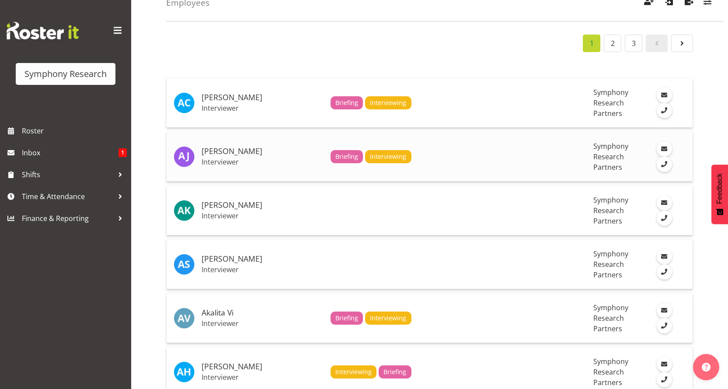
scroll to position [44, 0]
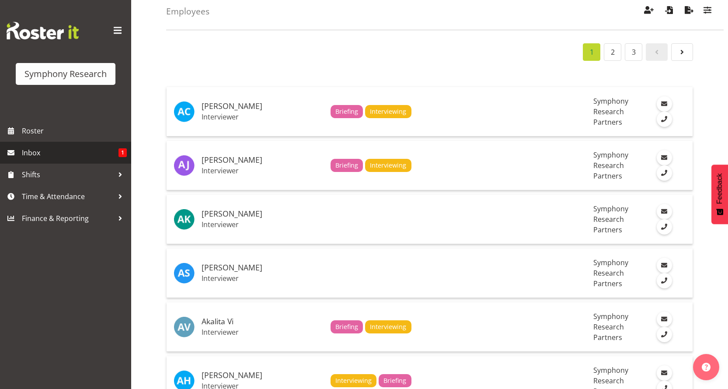
click at [40, 151] on span "Inbox" at bounding box center [70, 152] width 97 height 13
